Goal: Information Seeking & Learning: Learn about a topic

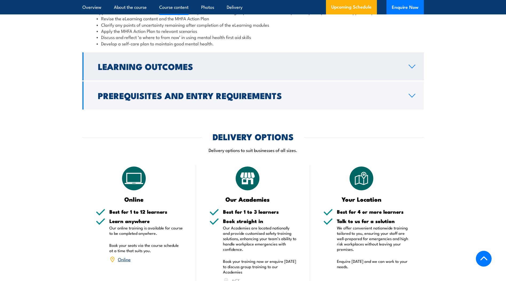
scroll to position [773, 0]
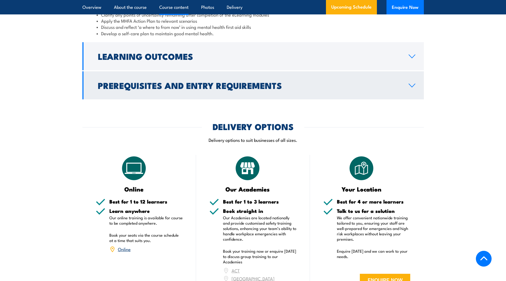
click at [193, 82] on h2 "Prerequisites and Entry Requirements" at bounding box center [249, 84] width 302 height 7
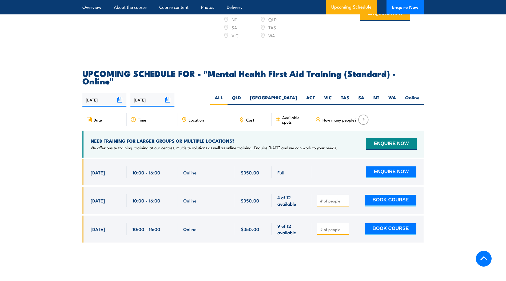
scroll to position [932, 0]
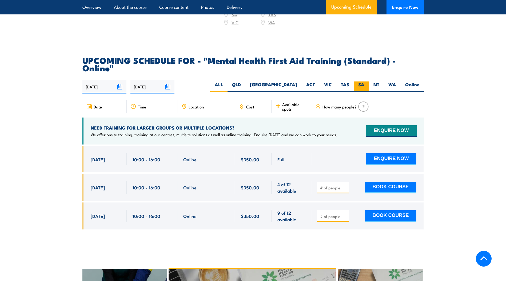
click at [360, 81] on label "SA" at bounding box center [361, 86] width 15 height 10
click at [364, 81] on input "SA" at bounding box center [365, 82] width 3 height 3
radio input "true"
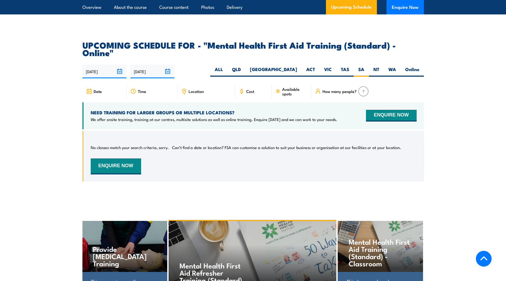
scroll to position [1042, 0]
